Goal: Task Accomplishment & Management: Manage account settings

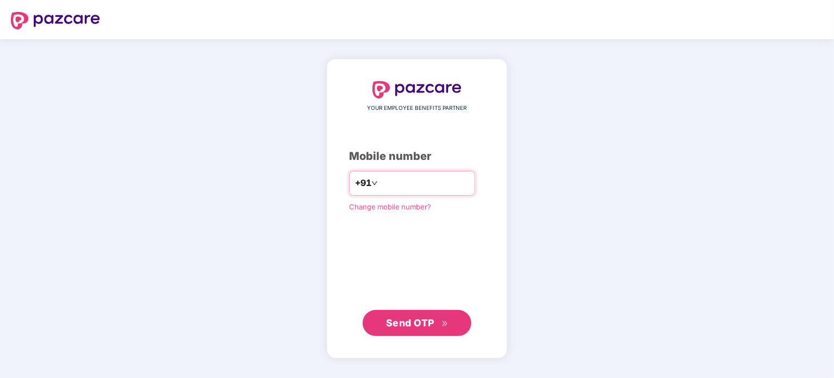
type input "**********"
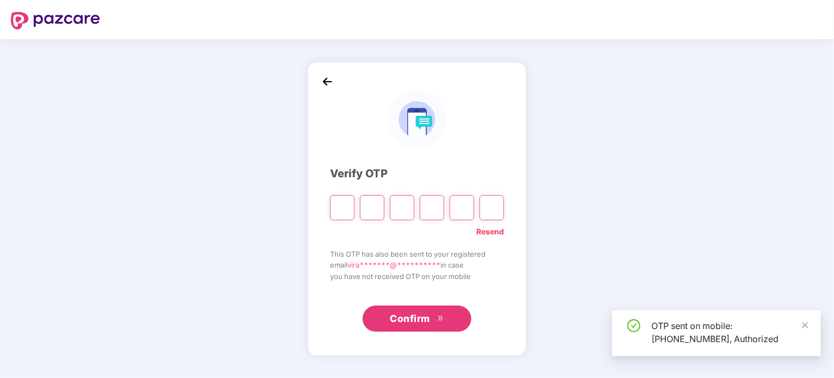
click at [346, 210] on input "Please enter verification code. Digit 1" at bounding box center [342, 207] width 24 height 25
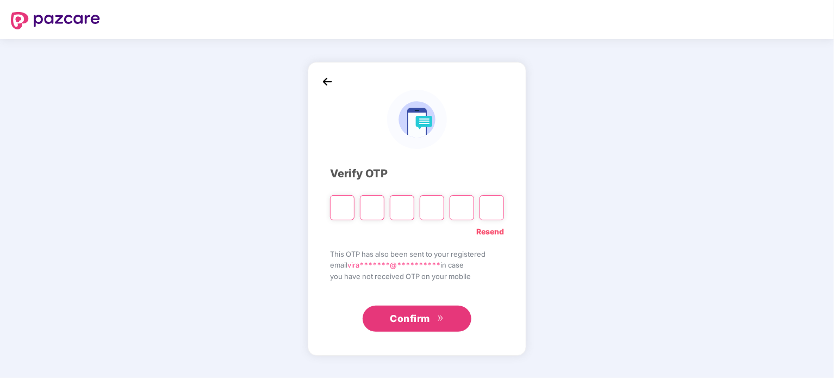
type input "*"
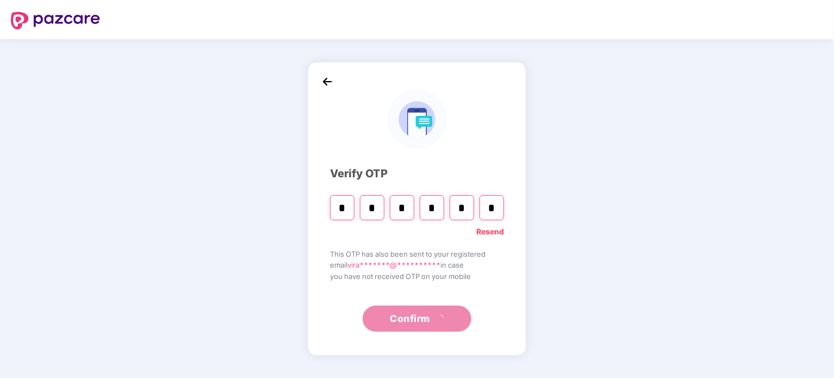
type input "*"
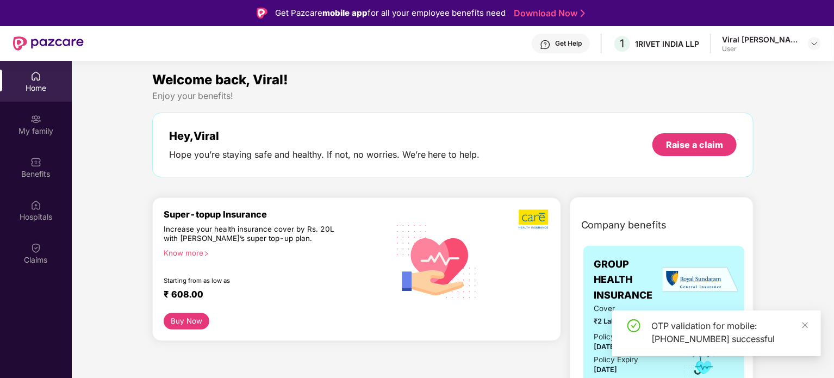
click at [810, 330] on div "OTP validation for mobile: [PHONE_NUMBER] successful" at bounding box center [716, 334] width 209 height 46
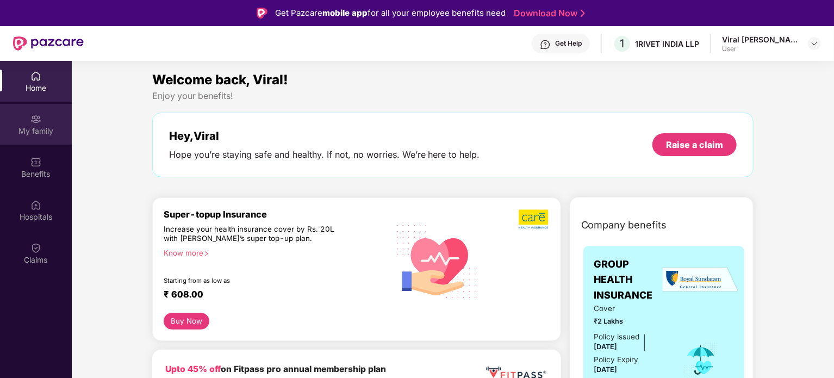
click at [27, 122] on div "My family" at bounding box center [36, 124] width 72 height 41
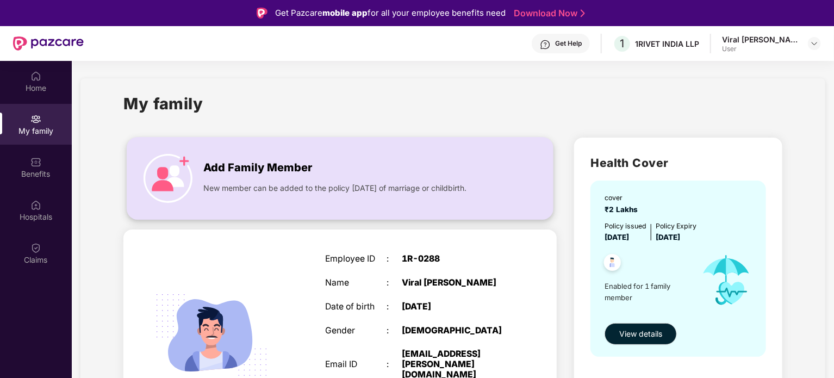
click at [234, 174] on span "Add Family Member" at bounding box center [257, 167] width 109 height 17
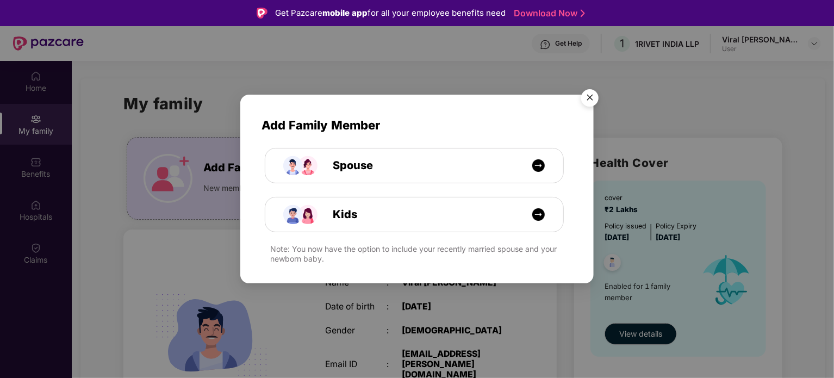
click at [595, 98] on img "Close" at bounding box center [590, 99] width 30 height 30
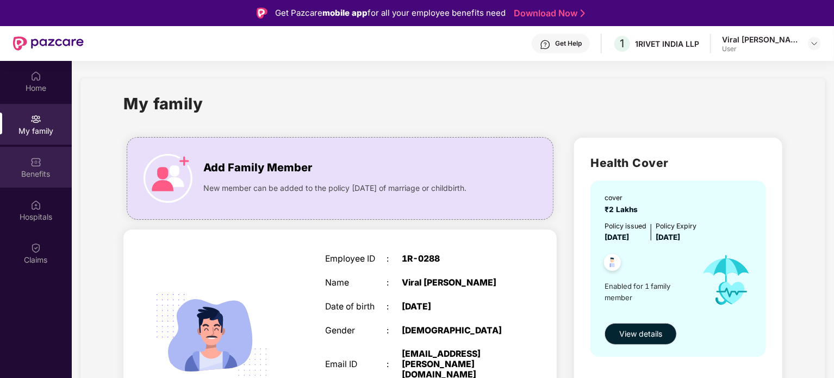
click at [32, 175] on div "Benefits" at bounding box center [36, 174] width 72 height 11
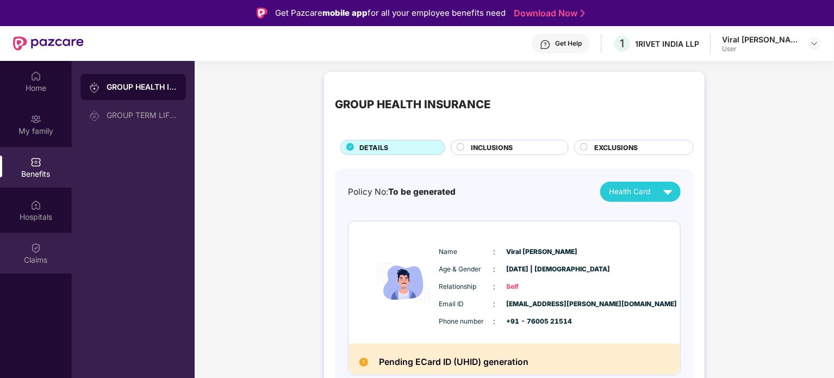
click at [46, 234] on div "Claims" at bounding box center [36, 253] width 72 height 41
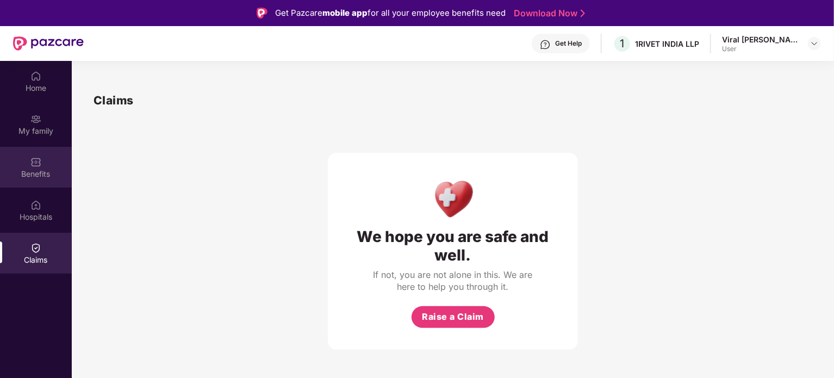
click at [48, 178] on div "Benefits" at bounding box center [36, 174] width 72 height 11
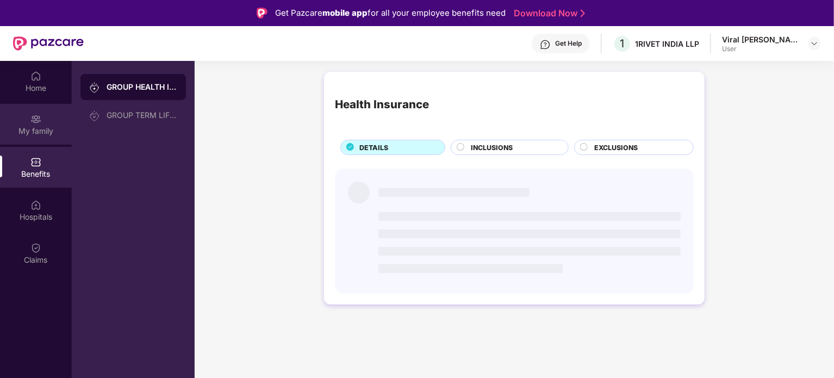
click at [48, 126] on div "My family" at bounding box center [36, 131] width 72 height 11
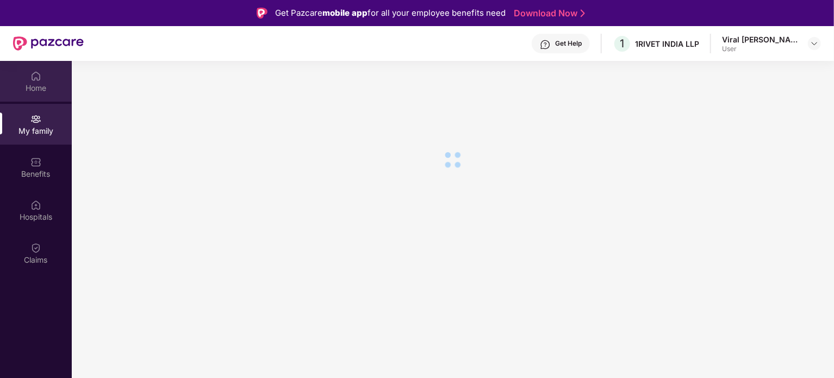
click at [44, 92] on div "Home" at bounding box center [36, 88] width 72 height 11
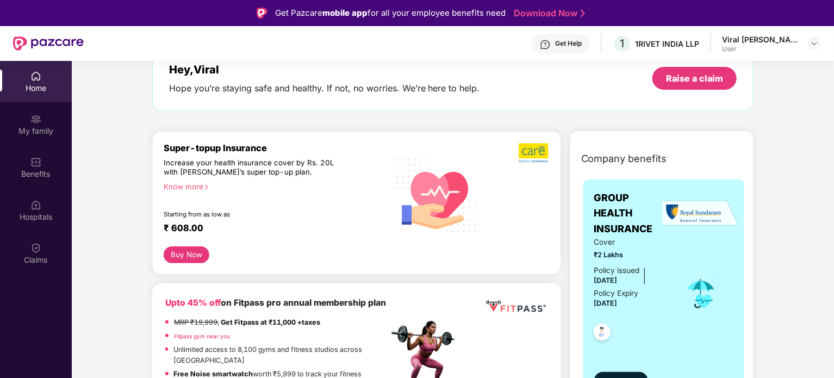
scroll to position [109, 0]
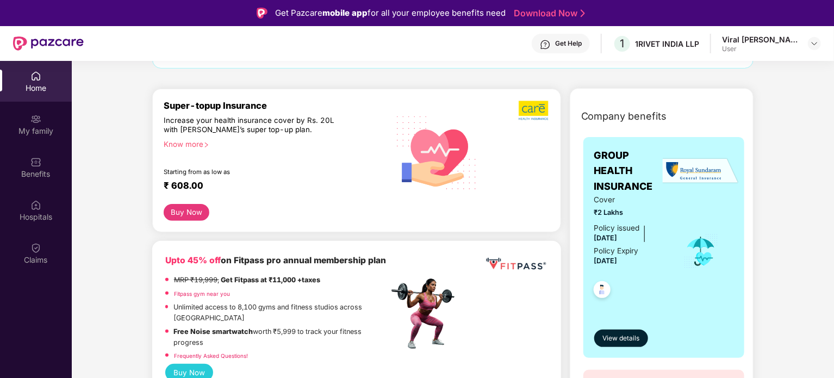
click at [206, 145] on icon "right" at bounding box center [206, 145] width 6 height 6
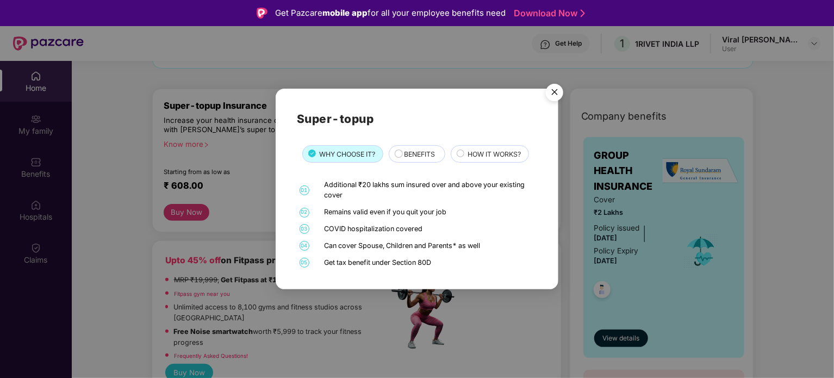
click at [413, 158] on span "BENEFITS" at bounding box center [419, 154] width 31 height 10
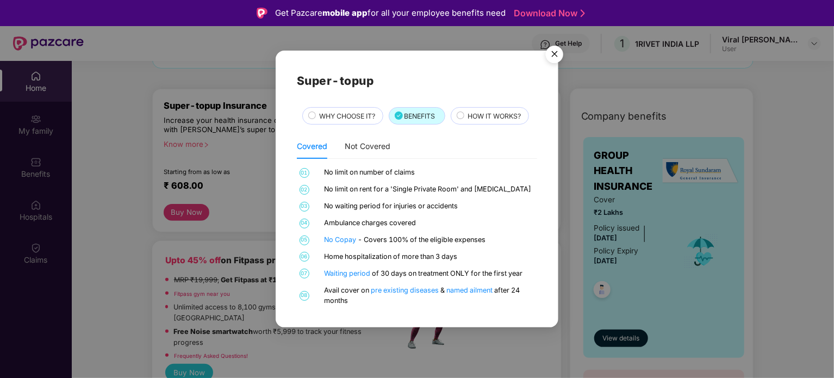
click at [338, 114] on span "WHY CHOOSE IT?" at bounding box center [348, 116] width 56 height 10
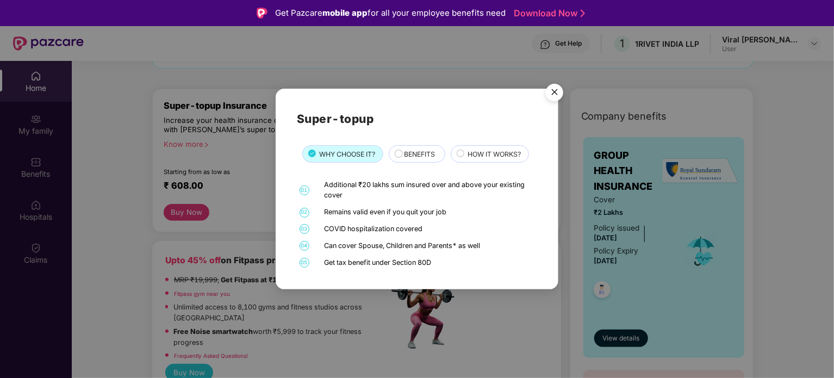
click at [560, 90] on img "Close" at bounding box center [555, 94] width 30 height 30
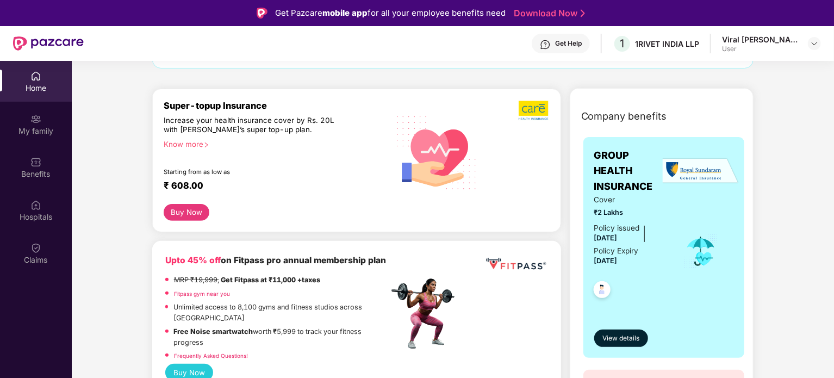
click at [549, 90] on div "Super-topup Insurance Increase your health insurance cover by Rs. 20L with PazC…" at bounding box center [356, 161] width 409 height 144
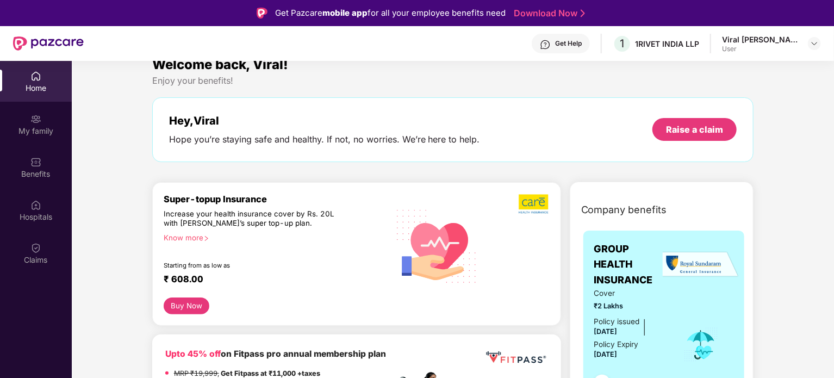
scroll to position [0, 0]
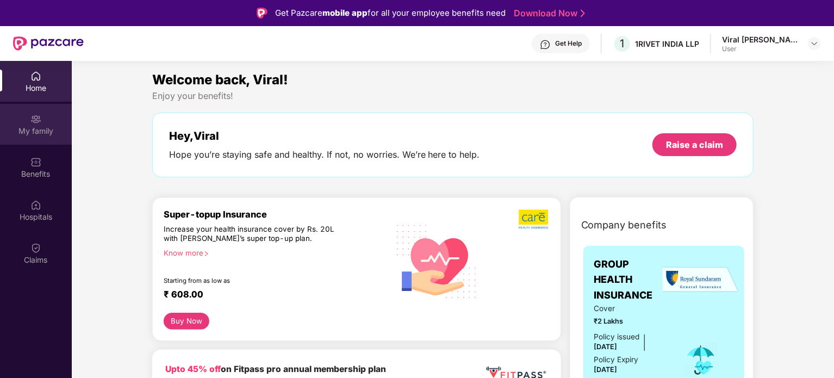
click at [44, 123] on div "My family" at bounding box center [36, 124] width 72 height 41
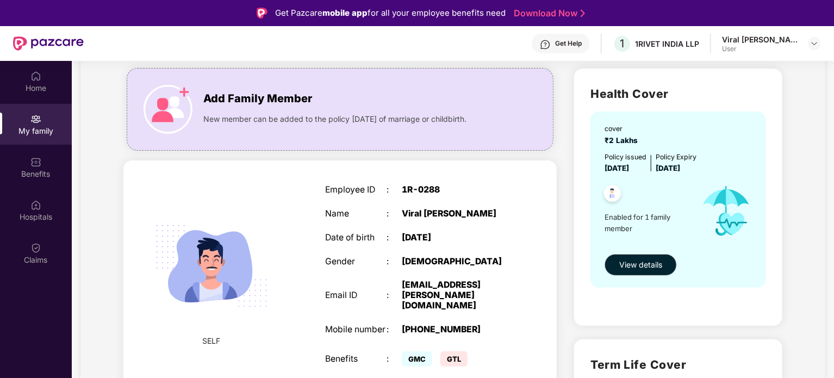
scroll to position [54, 0]
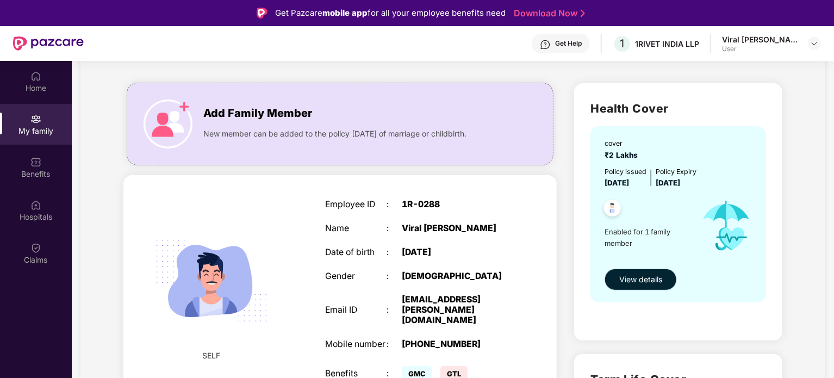
click at [637, 283] on span "View details" at bounding box center [641, 280] width 43 height 12
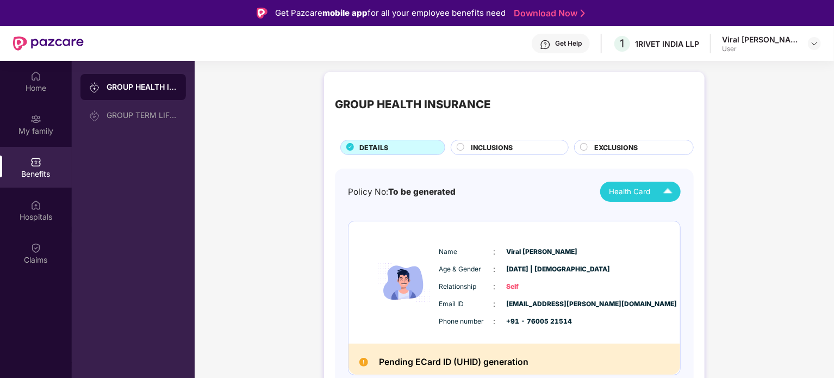
click at [653, 191] on div "Health Card" at bounding box center [643, 191] width 69 height 19
click at [139, 137] on div "GROUP HEALTH INSURANCE GROUP TERM LIFE INSURANCE" at bounding box center [133, 250] width 123 height 378
click at [137, 113] on div "GROUP TERM LIFE INSURANCE" at bounding box center [142, 115] width 71 height 9
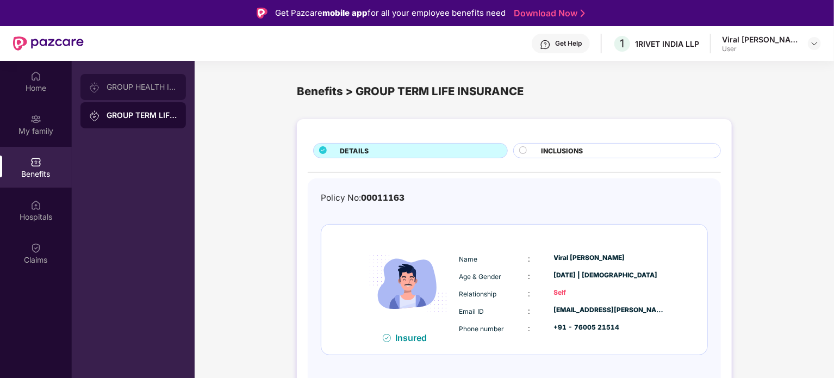
click at [137, 85] on div "GROUP HEALTH INSURANCE" at bounding box center [142, 87] width 71 height 9
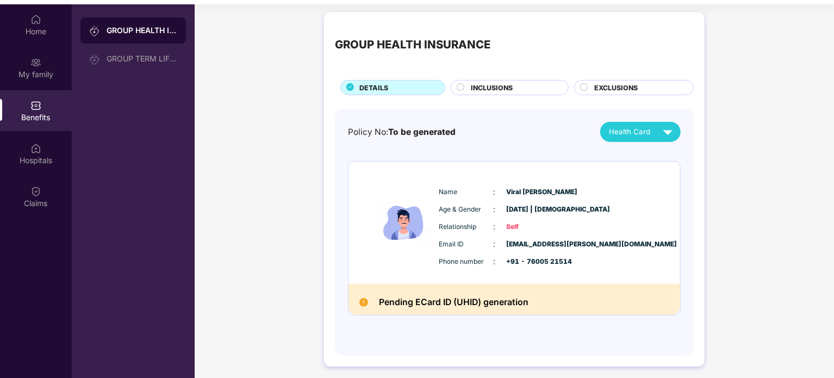
scroll to position [61, 0]
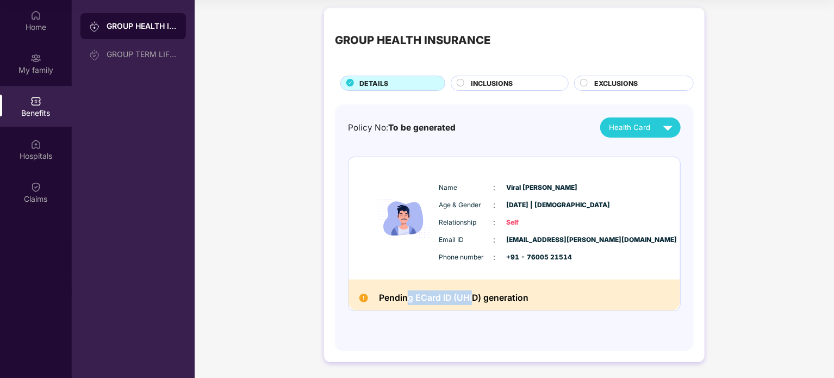
drag, startPoint x: 409, startPoint y: 300, endPoint x: 570, endPoint y: 292, distance: 161.2
click at [531, 292] on div "Pending ECard ID (UHID) generation" at bounding box center [515, 295] width 332 height 31
click at [570, 292] on div "Pending ECard ID (UHID) generation" at bounding box center [515, 295] width 332 height 31
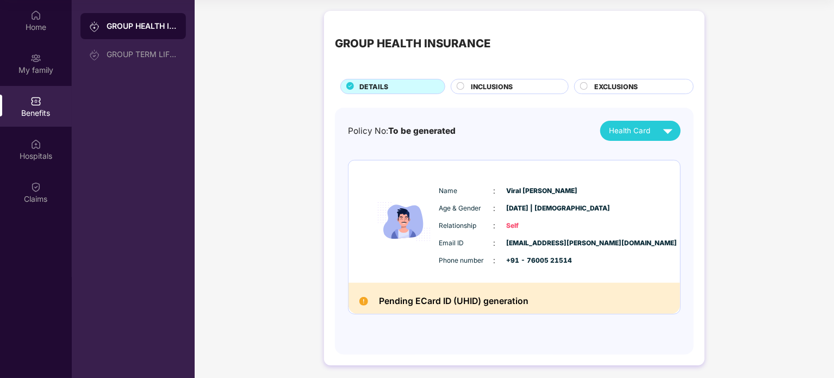
scroll to position [0, 0]
click at [507, 90] on span "INCLUSIONS" at bounding box center [492, 87] width 42 height 10
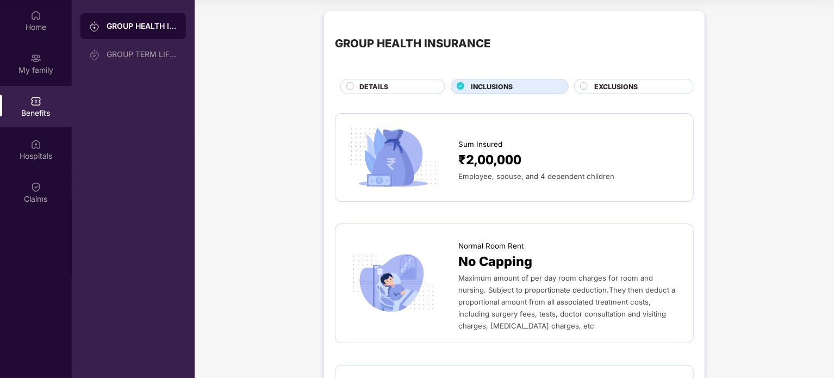
click at [348, 79] on div "DETAILS" at bounding box center [392, 86] width 105 height 15
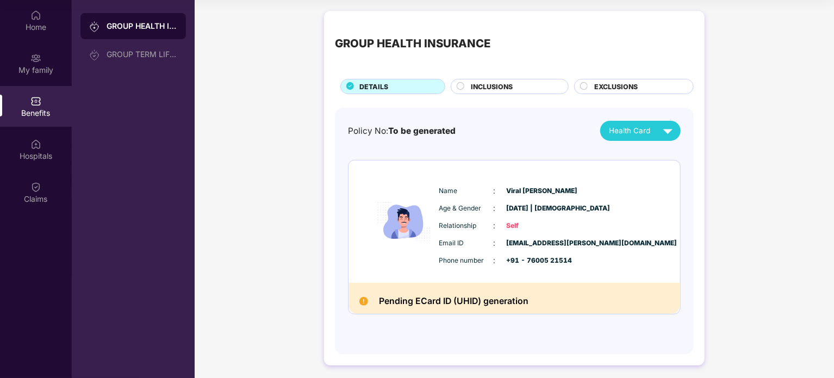
click at [53, 86] on div "Benefits" at bounding box center [36, 106] width 72 height 41
click at [45, 74] on div "My family" at bounding box center [36, 70] width 72 height 11
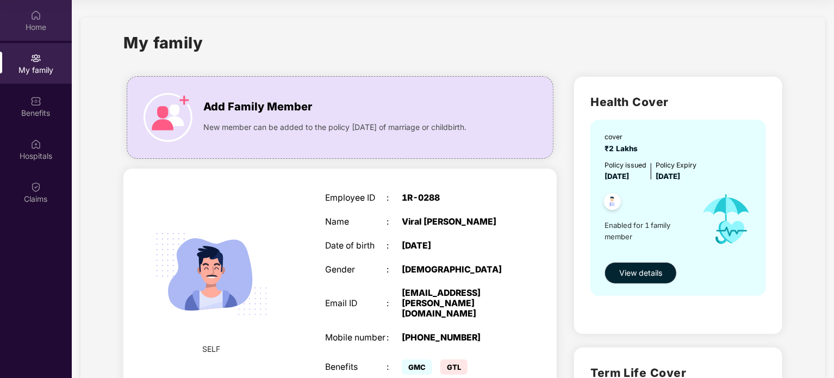
click at [41, 22] on div "Home" at bounding box center [36, 27] width 72 height 11
